Goal: Check status: Check status

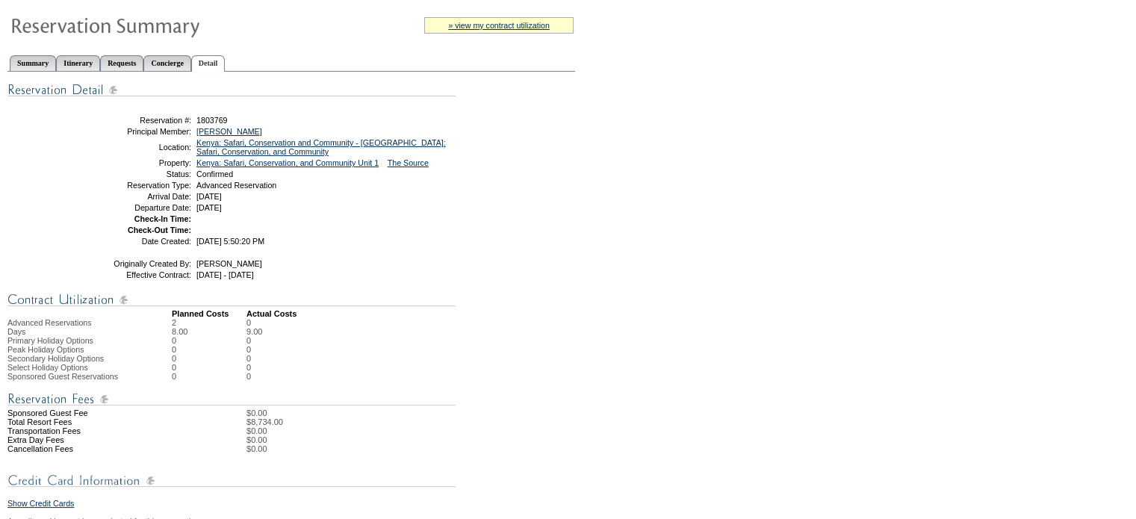
scroll to position [224, 0]
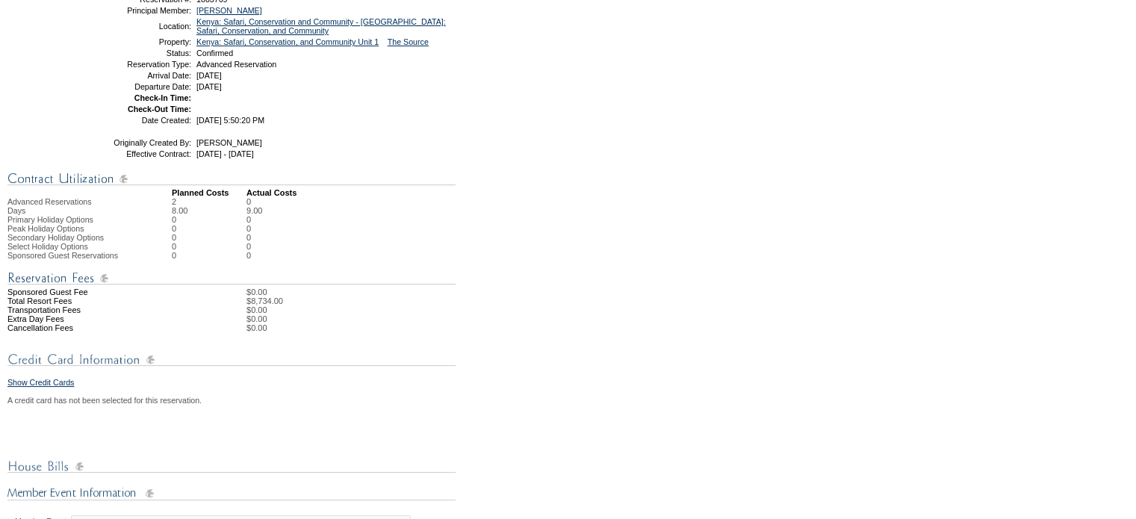
click at [514, 218] on div "Share With Family and Friends Share via Email Share Reservation Information Ple…" at bounding box center [291, 433] width 568 height 965
drag, startPoint x: 651, startPoint y: 278, endPoint x: 656, endPoint y: 239, distance: 39.1
click at [651, 278] on form "Follow Us ::" at bounding box center [568, 385] width 1136 height 1219
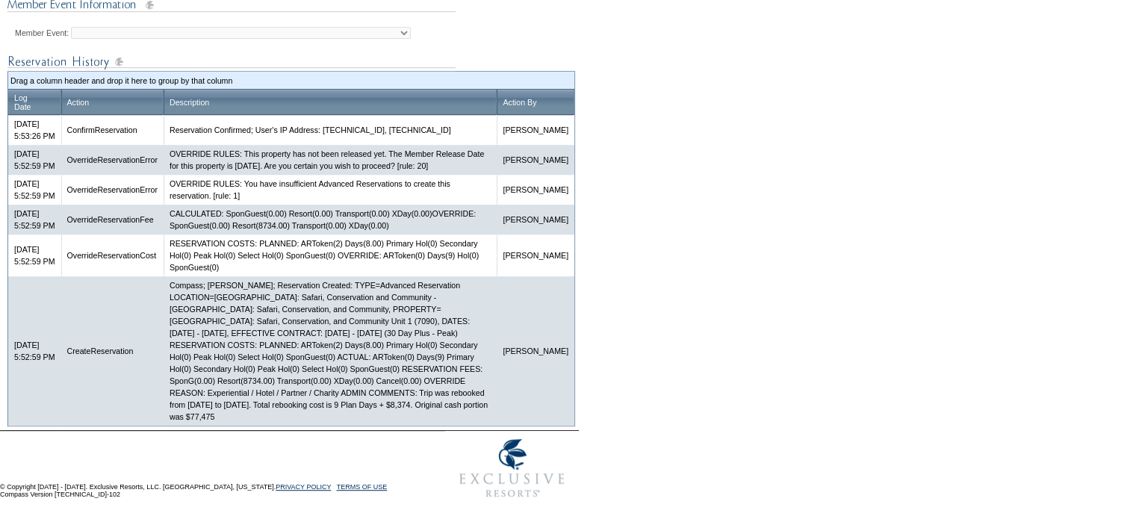
click at [430, 183] on td "OVERRIDE RULES: You have insufficient Advanced Reservations to create this rese…" at bounding box center [330, 190] width 333 height 30
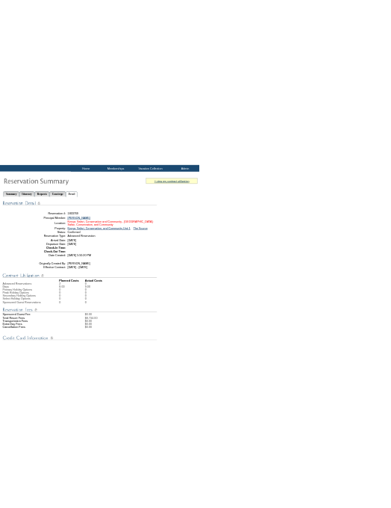
scroll to position [0, 0]
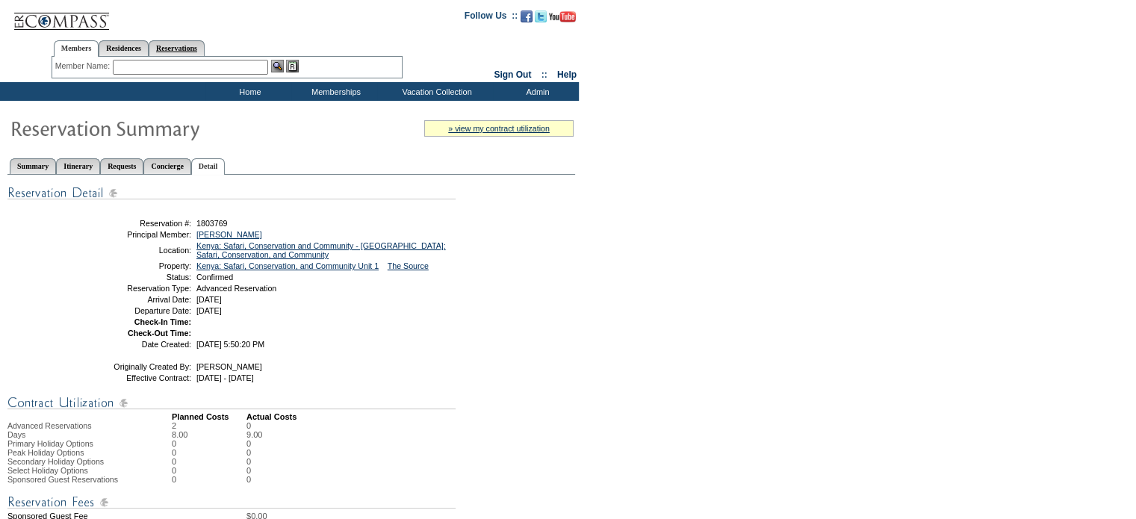
click at [205, 49] on link "Reservations" at bounding box center [177, 48] width 56 height 16
click at [138, 68] on input "1697416" at bounding box center [142, 67] width 66 height 15
drag, startPoint x: 173, startPoint y: 67, endPoint x: 89, endPoint y: 68, distance: 84.4
click at [89, 68] on div "ReservationId: 1697416" at bounding box center [227, 67] width 344 height 15
paste input "179379"
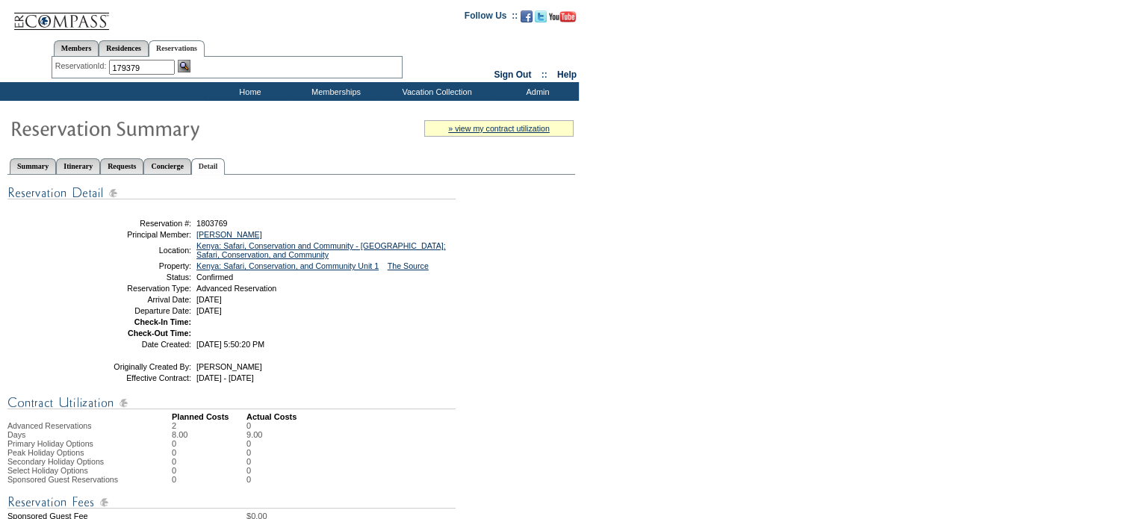
click input "Send" at bounding box center [0, 0] width 0 height 0
type input "179379"
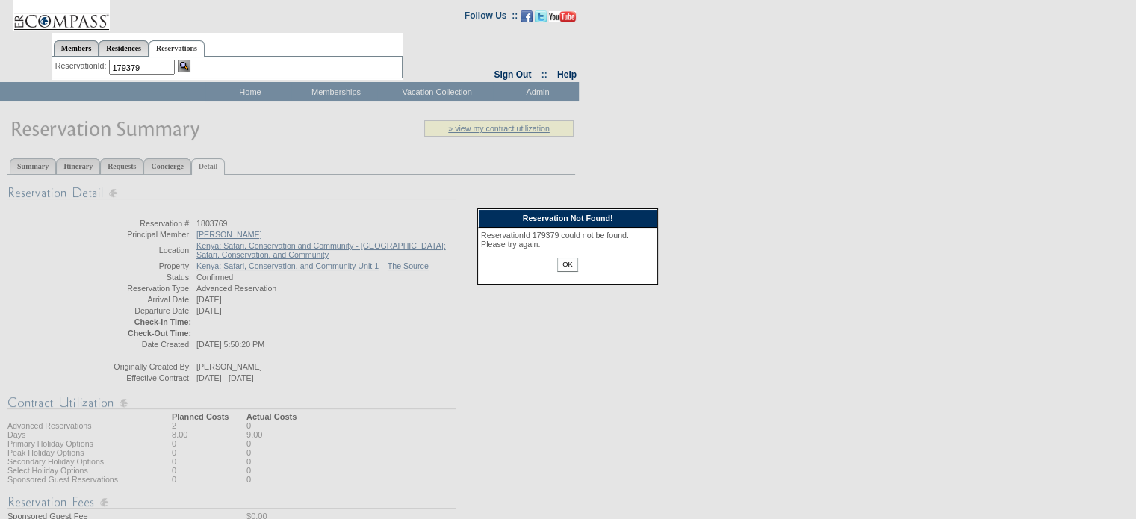
drag, startPoint x: 566, startPoint y: 264, endPoint x: 547, endPoint y: 243, distance: 28.5
click at [568, 264] on input "OK" at bounding box center [567, 265] width 20 height 14
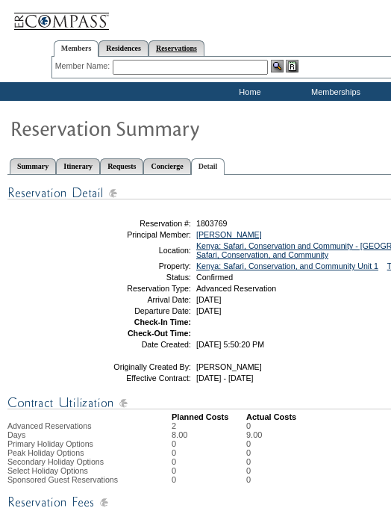
click at [205, 51] on link "Reservations" at bounding box center [177, 48] width 56 height 16
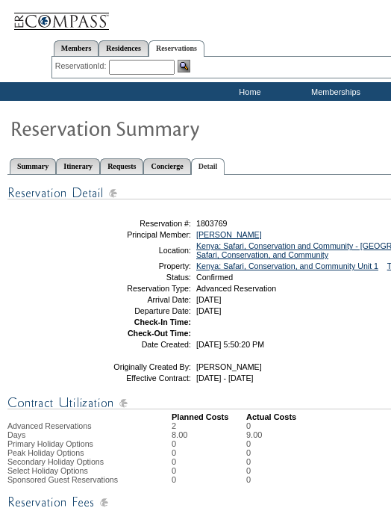
click at [158, 64] on input "text" at bounding box center [142, 67] width 66 height 15
paste input "179379"
type input "179379"
click input "Send" at bounding box center [0, 0] width 0 height 0
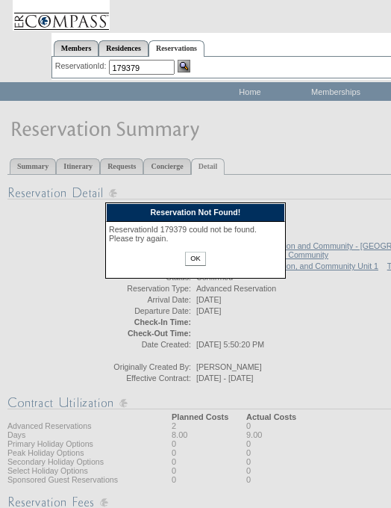
click at [195, 260] on input "OK" at bounding box center [195, 259] width 20 height 14
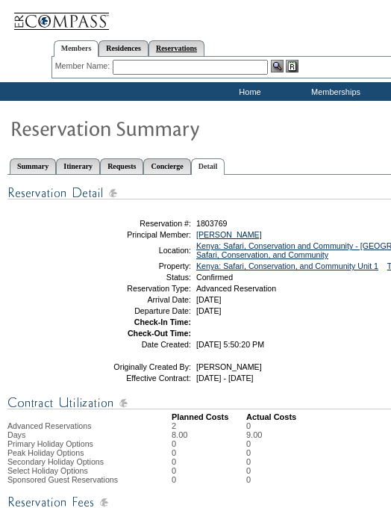
click at [190, 52] on link "Reservations" at bounding box center [177, 48] width 56 height 16
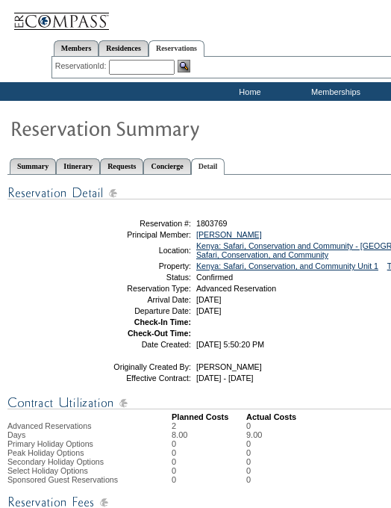
click at [167, 65] on input "text" at bounding box center [142, 67] width 66 height 15
drag, startPoint x: 75, startPoint y: 43, endPoint x: 151, endPoint y: 77, distance: 83.6
click at [75, 43] on link "Members" at bounding box center [77, 48] width 46 height 16
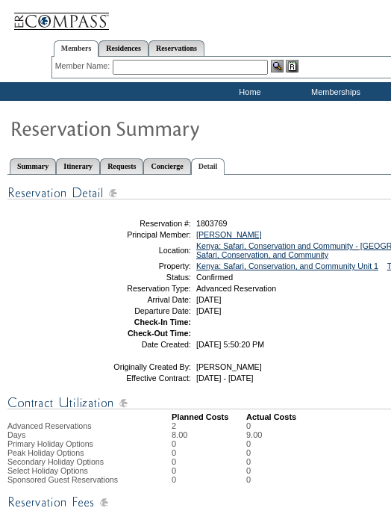
drag, startPoint x: 133, startPoint y: 71, endPoint x: 131, endPoint y: 14, distance: 56.8
click at [133, 71] on input "text" at bounding box center [190, 67] width 155 height 15
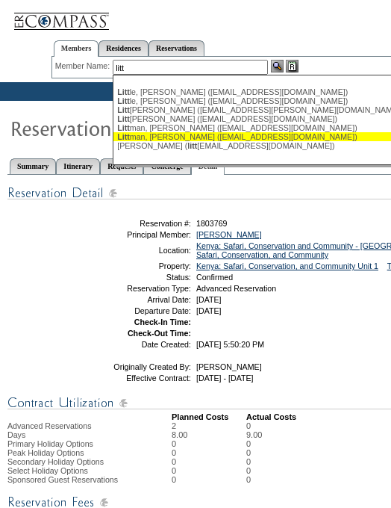
click at [172, 140] on div "Litt man, [PERSON_NAME] ([EMAIL_ADDRESS][DOMAIN_NAME])" at bounding box center [281, 136] width 329 height 9
type input "[PERSON_NAME] ([EMAIL_ADDRESS][DOMAIN_NAME])"
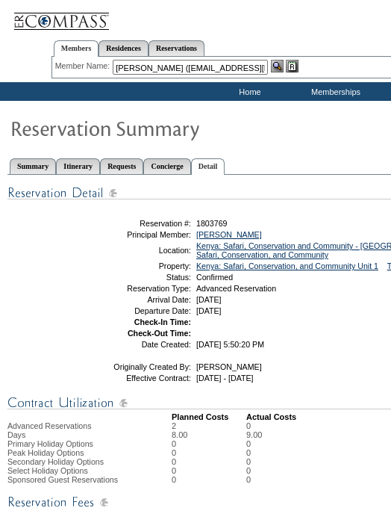
click at [284, 66] on img at bounding box center [277, 66] width 13 height 13
